Goal: Check status: Check status

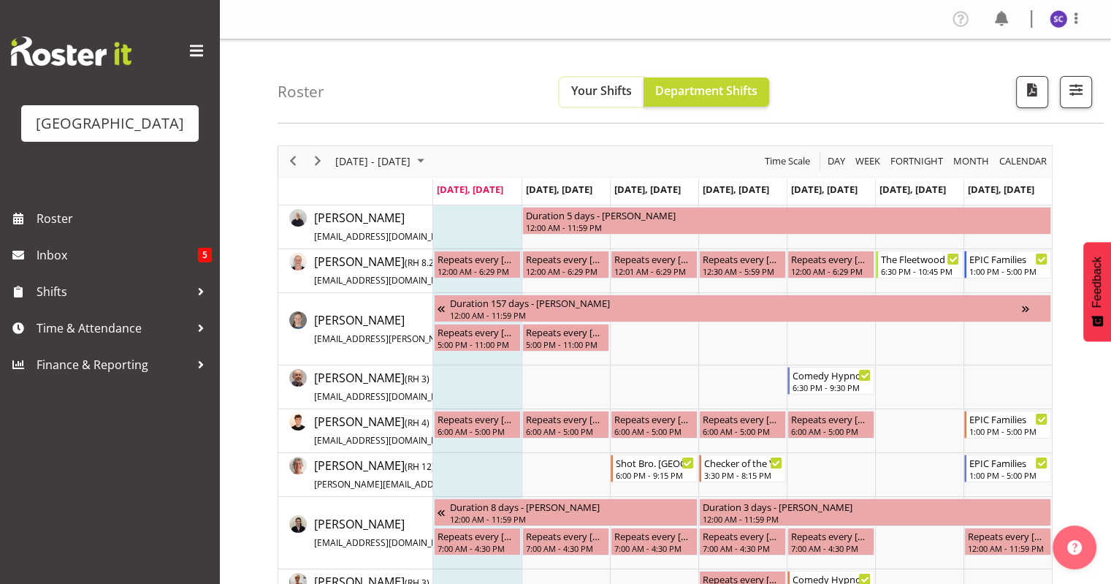
click at [601, 89] on span "Your Shifts" at bounding box center [601, 91] width 61 height 16
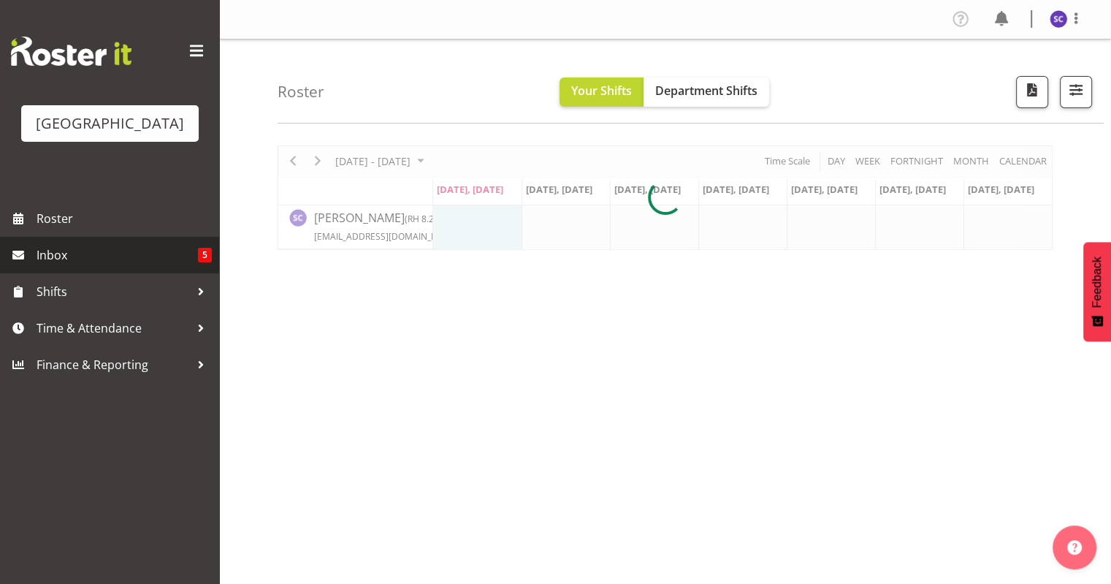
click at [188, 266] on span "Inbox" at bounding box center [117, 255] width 161 height 22
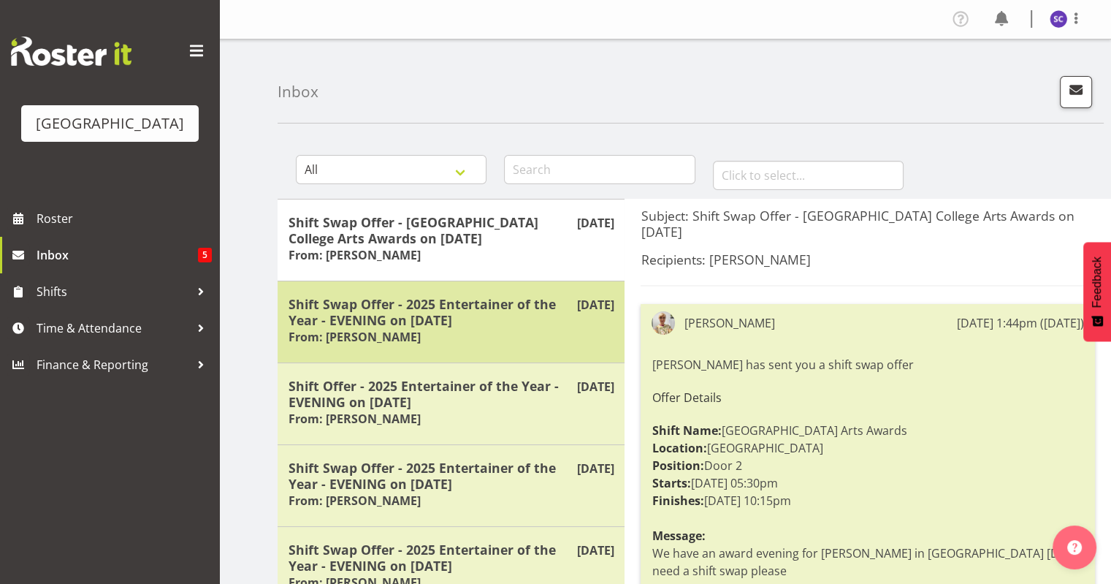
click at [510, 340] on div "Shift Swap Offer - 2025 Entertainer of the Year - EVENING on 04/10/25 From: Max…" at bounding box center [451, 322] width 325 height 52
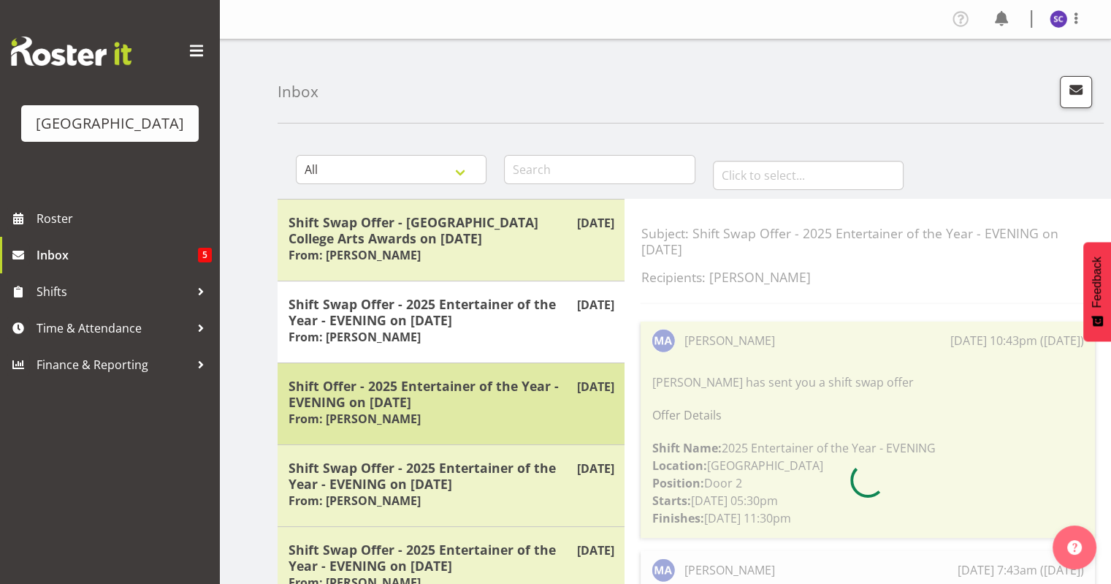
click at [488, 423] on div "Shift Offer - 2025 Entertainer of the Year - EVENING on 04/10/25 From: Richard …" at bounding box center [451, 404] width 325 height 52
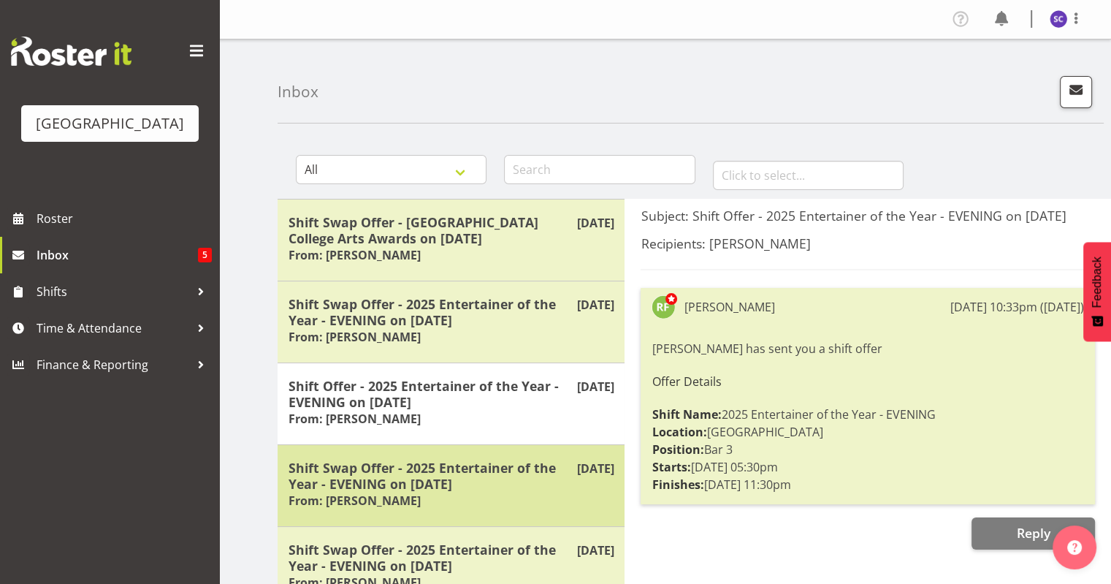
click at [492, 478] on h5 "Shift Swap Offer - 2025 Entertainer of the Year - EVENING on 04/10/25" at bounding box center [451, 475] width 325 height 32
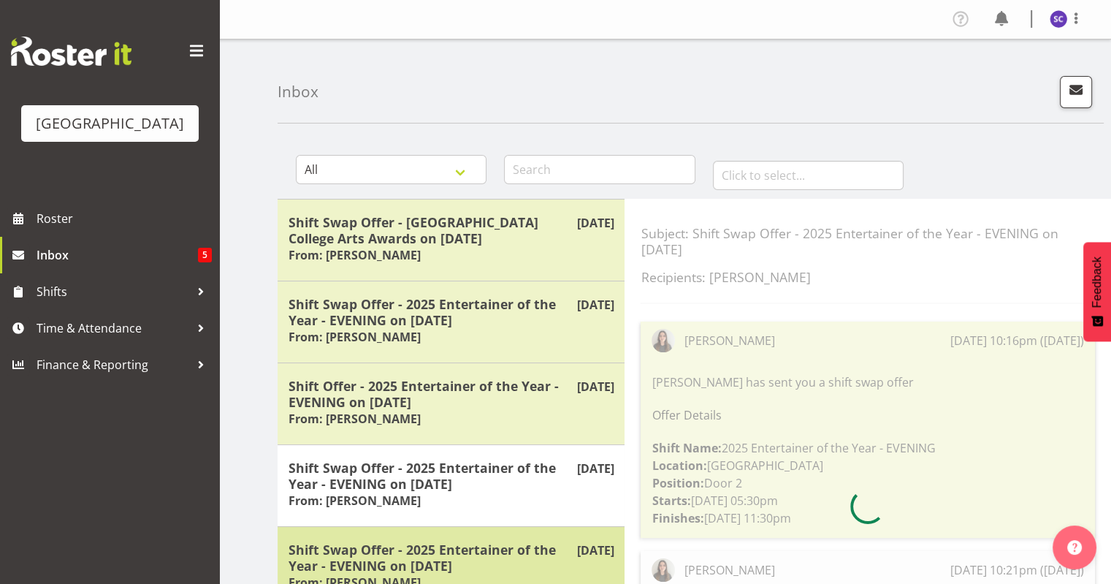
click at [484, 546] on h5 "Shift Swap Offer - 2025 Entertainer of the Year - EVENING on 04/10/25" at bounding box center [451, 557] width 325 height 32
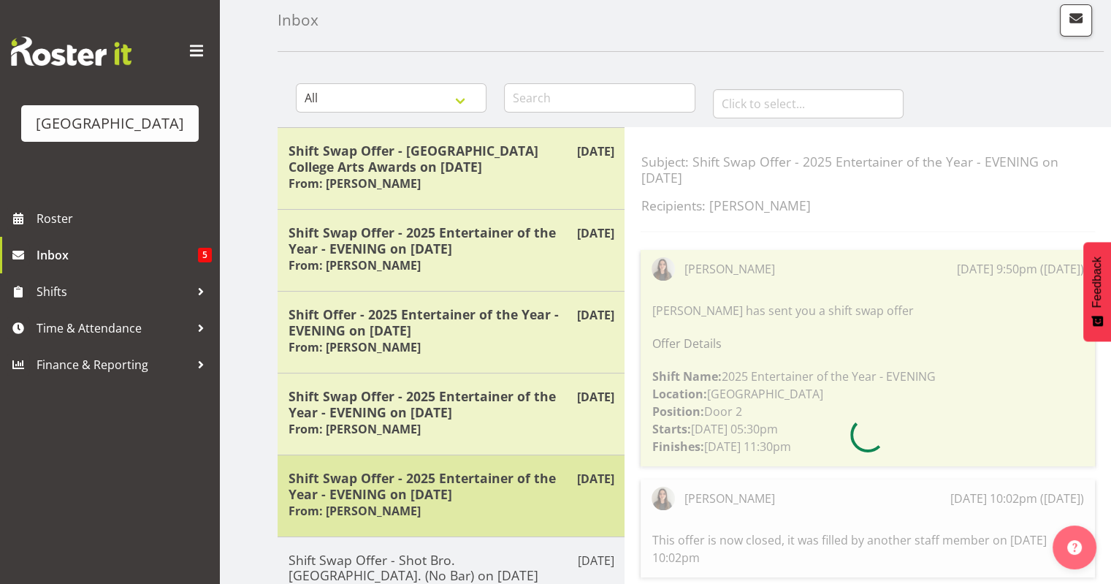
scroll to position [76, 0]
